Goal: Find specific page/section

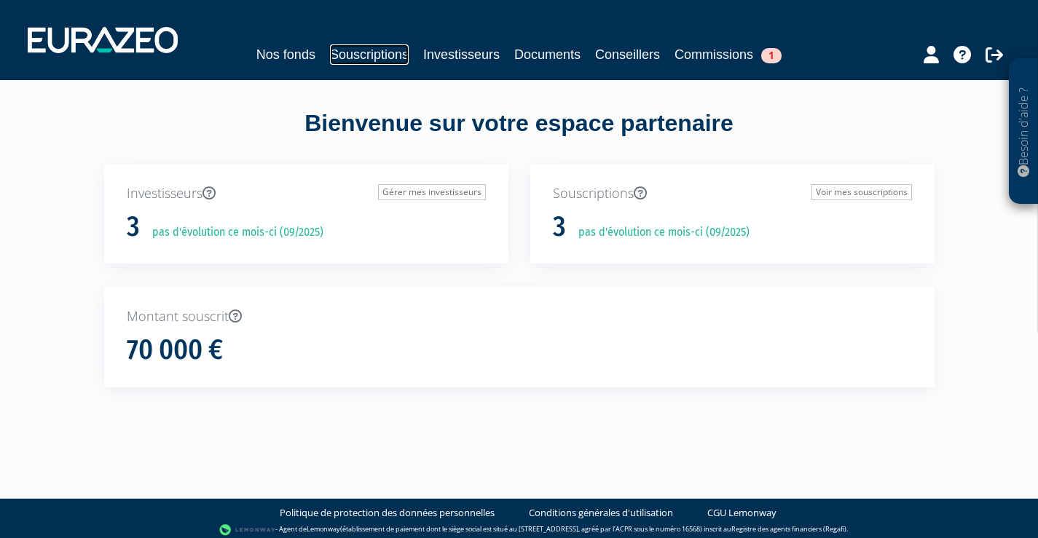
click at [336, 54] on link "Souscriptions" at bounding box center [369, 54] width 79 height 20
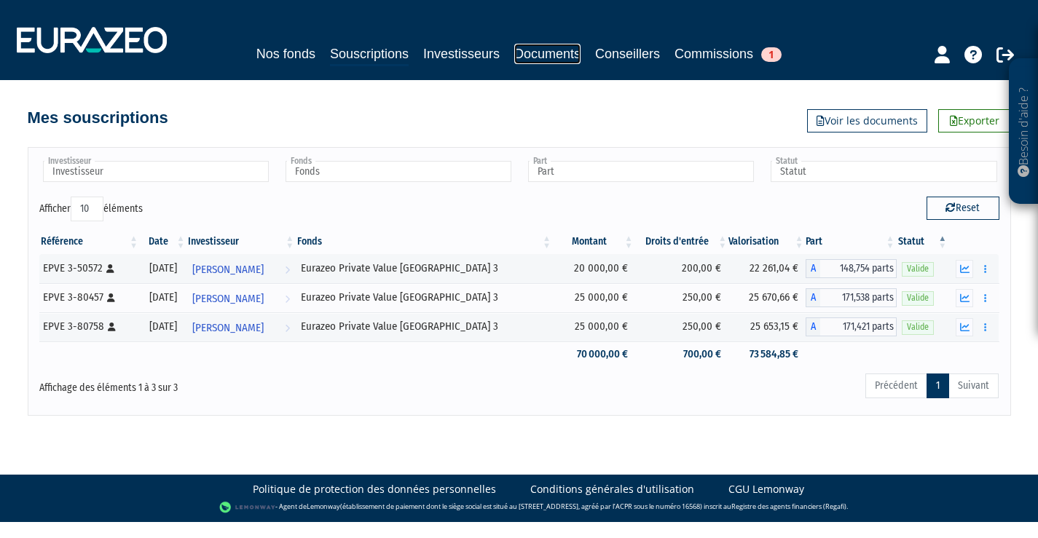
click at [516, 57] on link "Documents" at bounding box center [547, 54] width 66 height 20
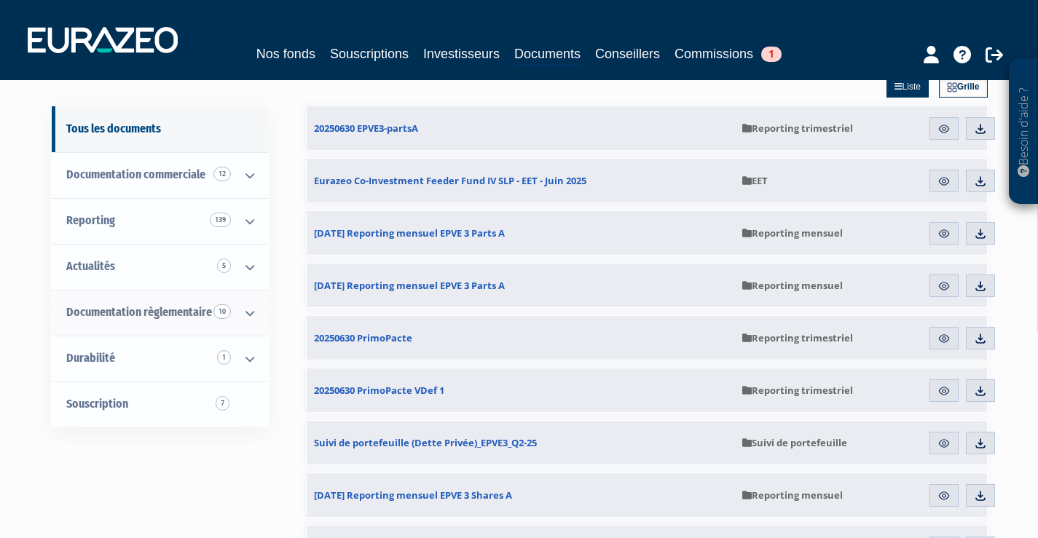
scroll to position [108, 0]
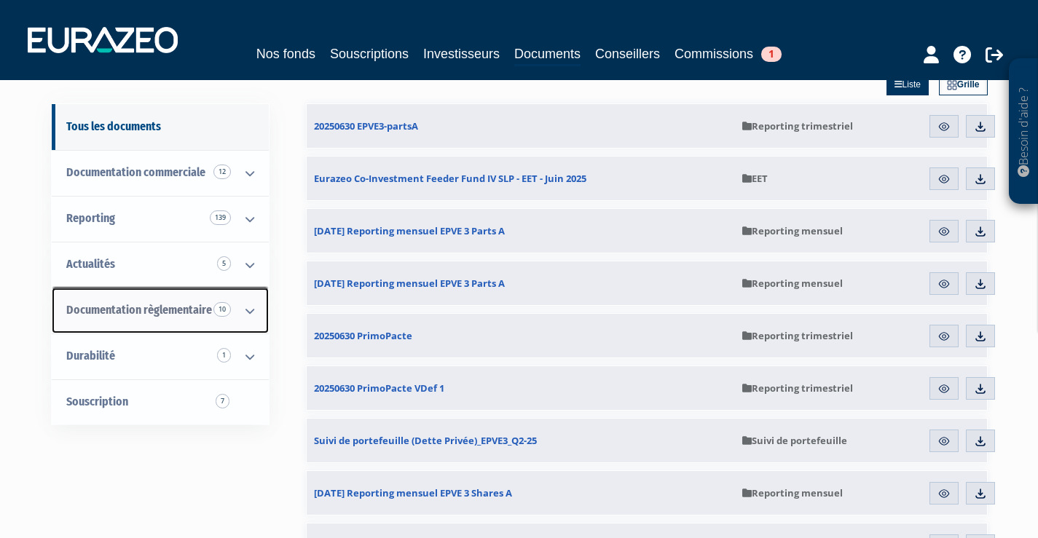
click at [138, 314] on span "Documentation règlementaire 10" at bounding box center [139, 310] width 146 height 14
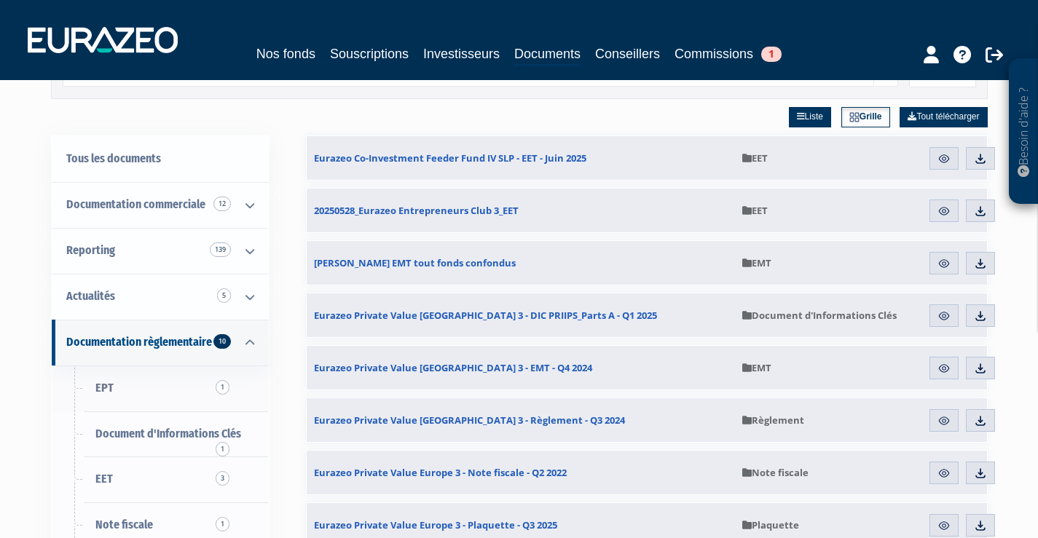
scroll to position [74, 0]
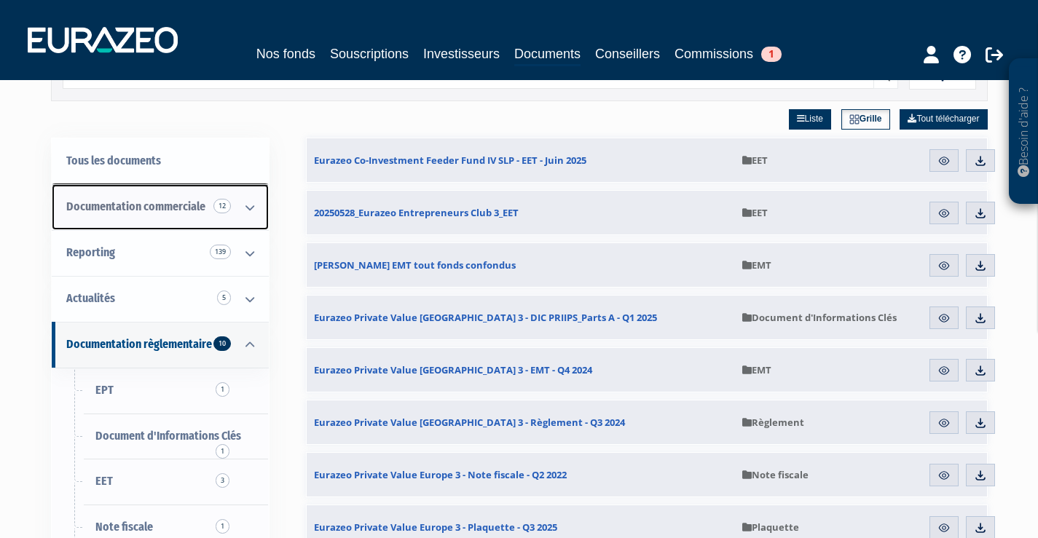
click at [173, 204] on span "Documentation commerciale 12" at bounding box center [135, 207] width 139 height 14
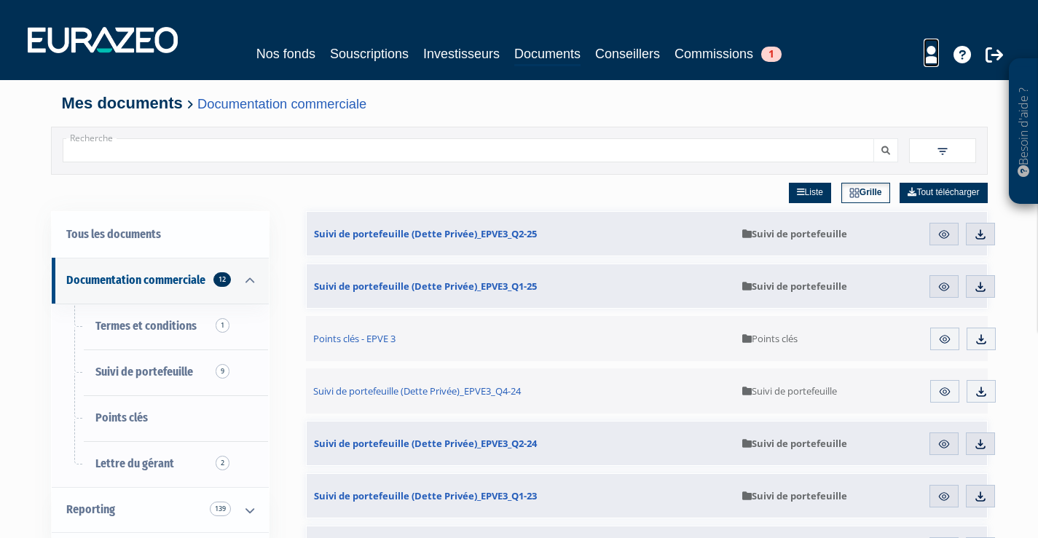
click at [936, 59] on icon at bounding box center [931, 54] width 15 height 17
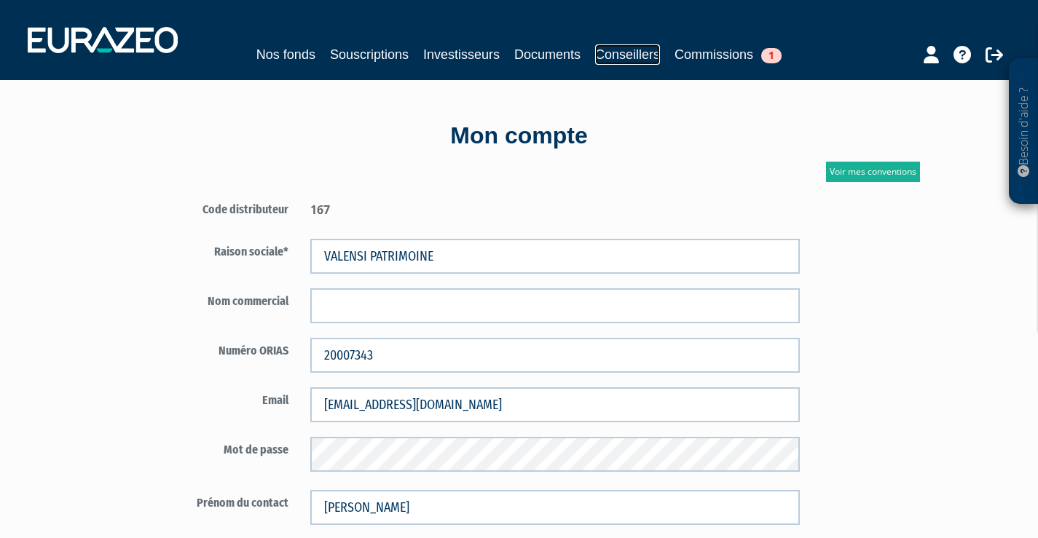
click at [641, 51] on link "Conseillers" at bounding box center [627, 54] width 65 height 20
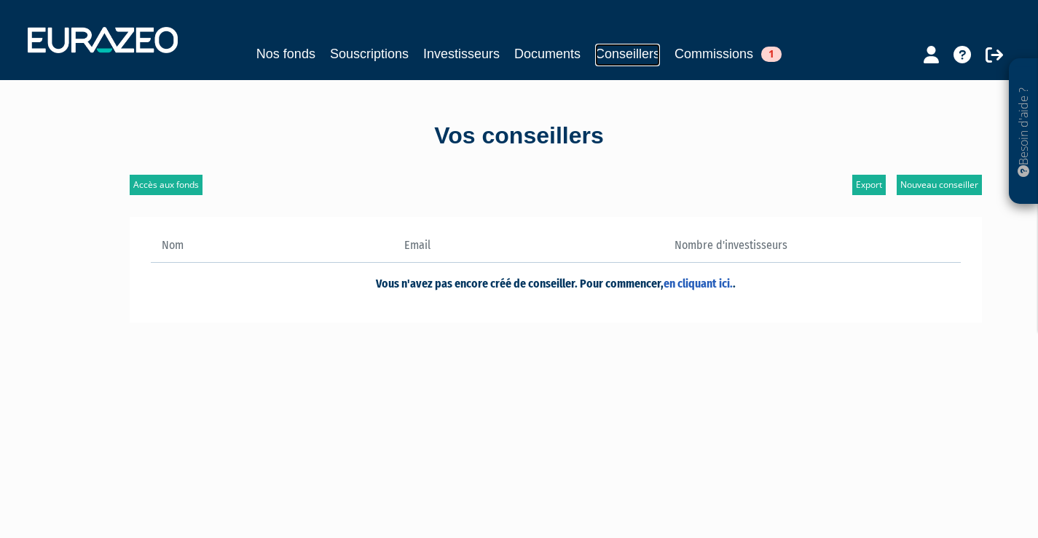
click at [629, 50] on link "Conseillers" at bounding box center [627, 55] width 65 height 23
